Goal: Find contact information: Find contact information

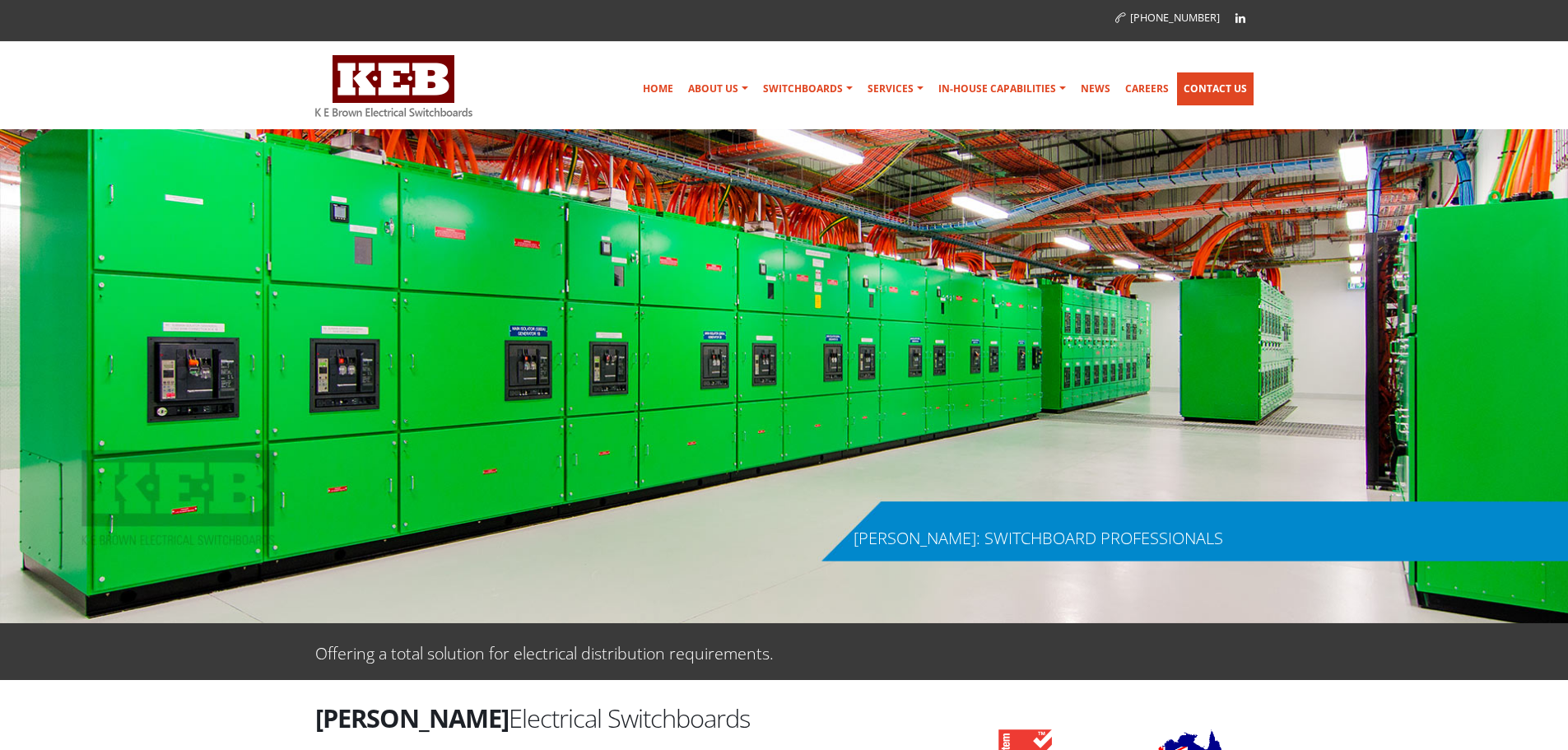
click at [1238, 84] on link "Contact Us" at bounding box center [1215, 88] width 77 height 33
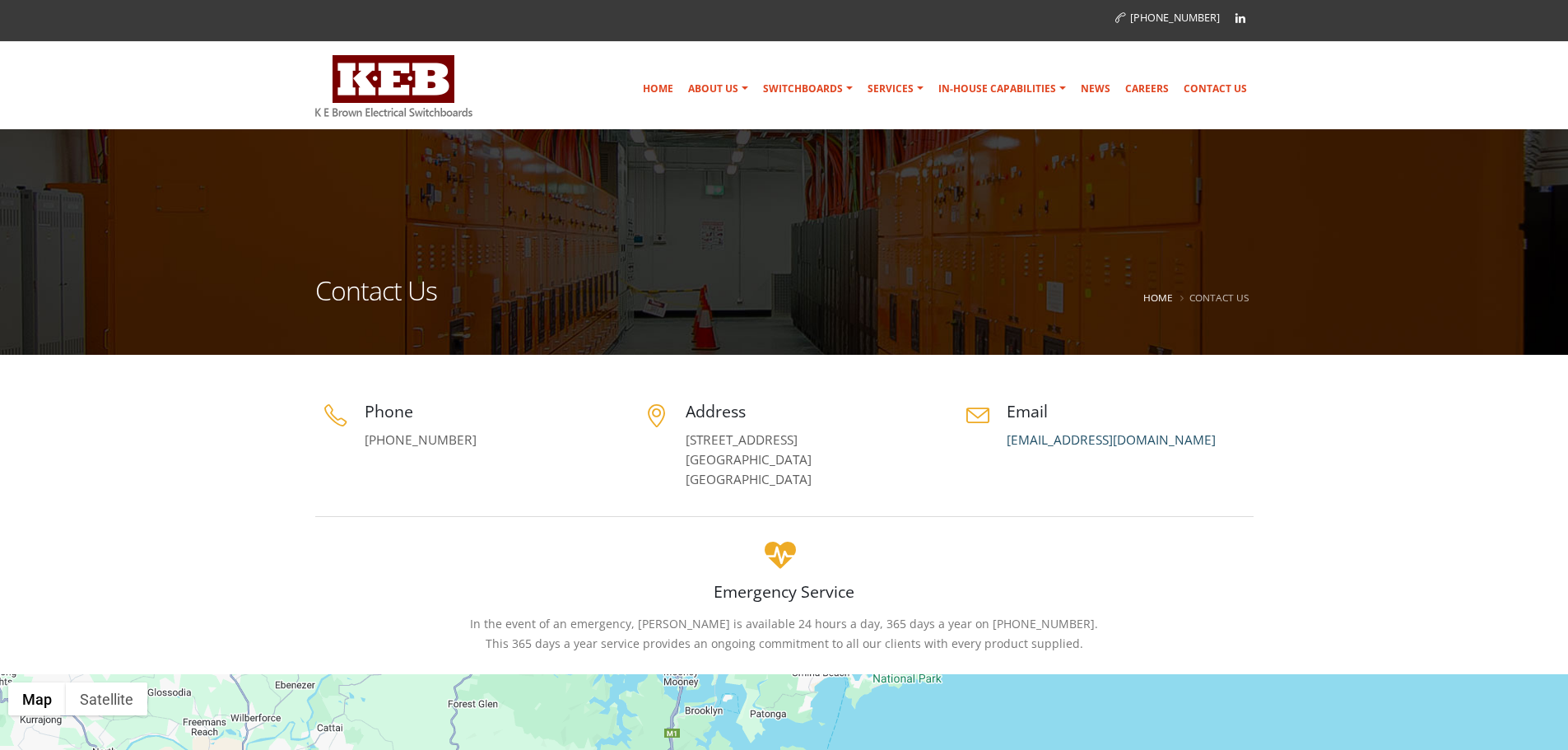
click at [1130, 439] on link "[EMAIL_ADDRESS][DOMAIN_NAME]" at bounding box center [1110, 440] width 209 height 18
drag, startPoint x: 1000, startPoint y: 442, endPoint x: 1165, endPoint y: 442, distance: 165.0
click at [1165, 442] on div "Email switchboards@keb.com.au" at bounding box center [1105, 424] width 297 height 50
copy link "[EMAIL_ADDRESS][DOMAIN_NAME]"
